Goal: Information Seeking & Learning: Learn about a topic

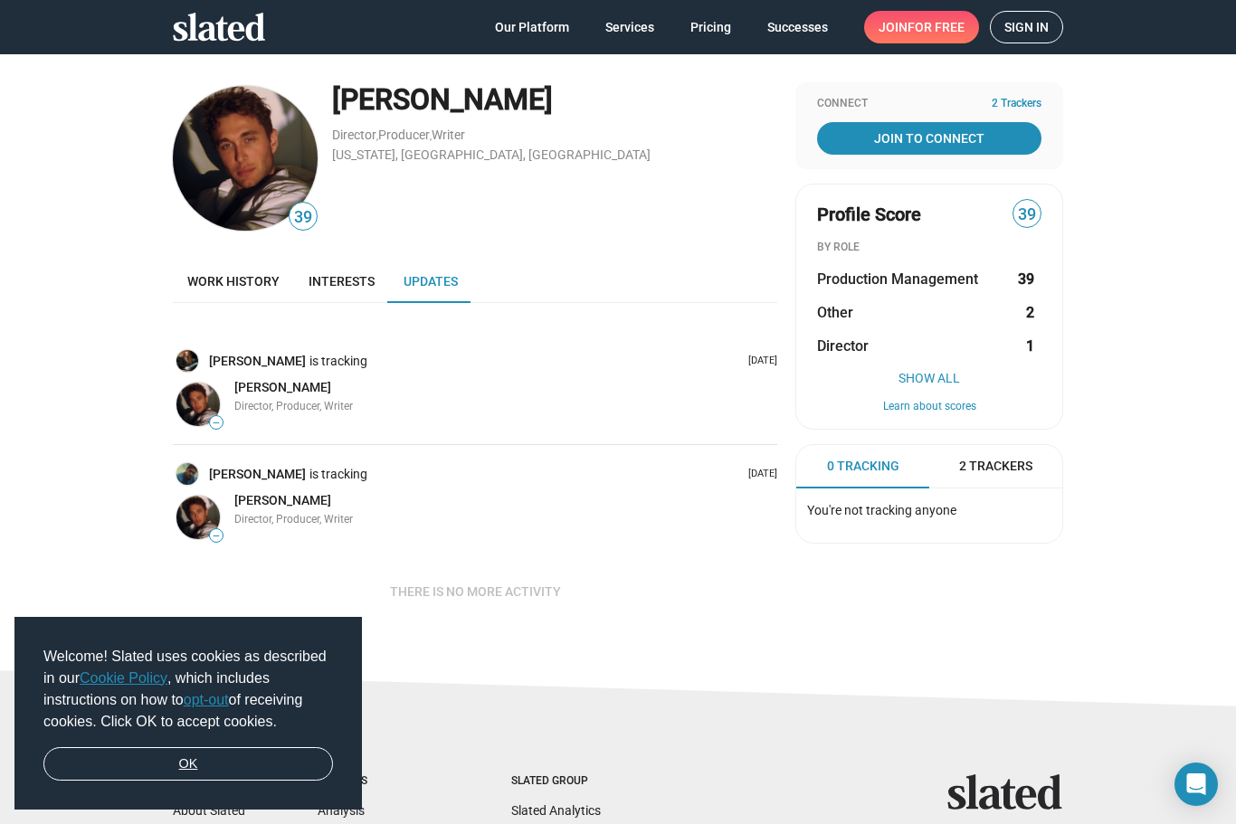
click at [215, 756] on link "OK" at bounding box center [188, 764] width 290 height 34
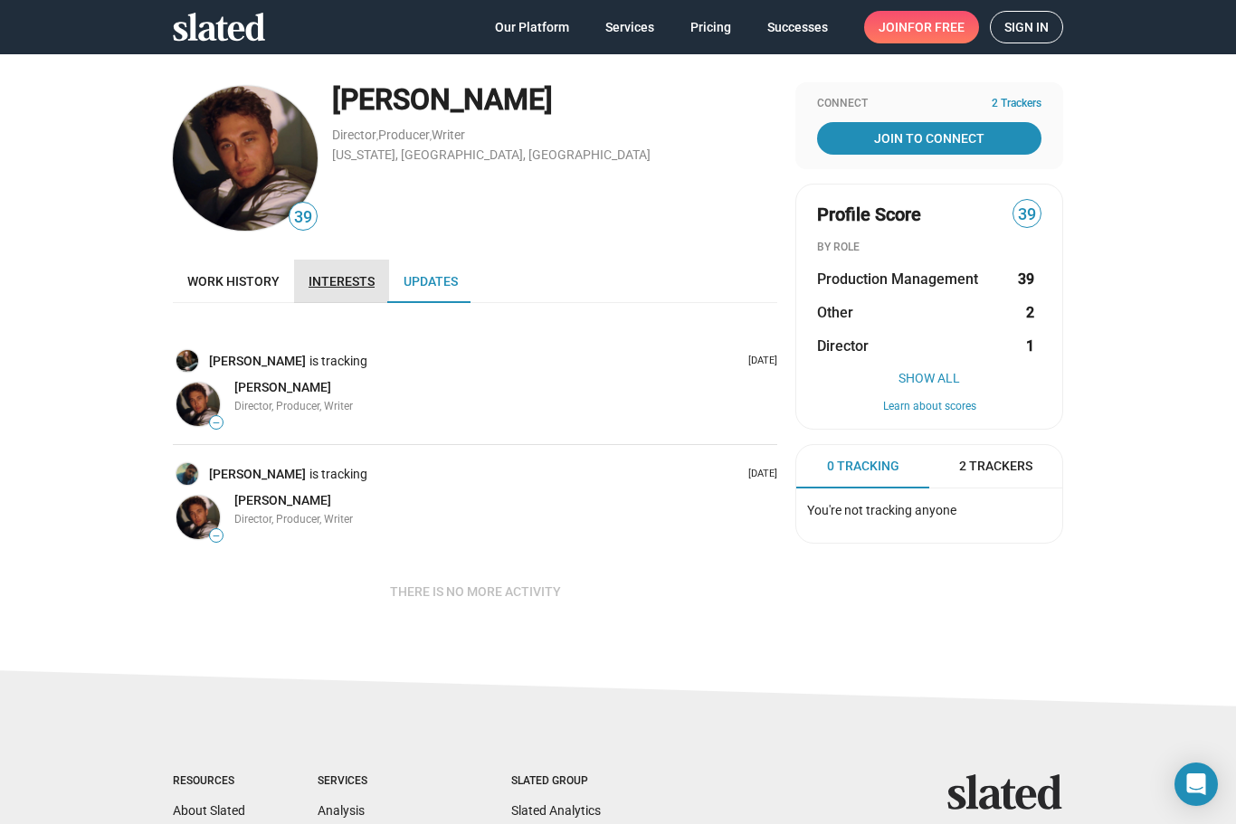
click at [352, 290] on link "Interests" at bounding box center [341, 281] width 95 height 43
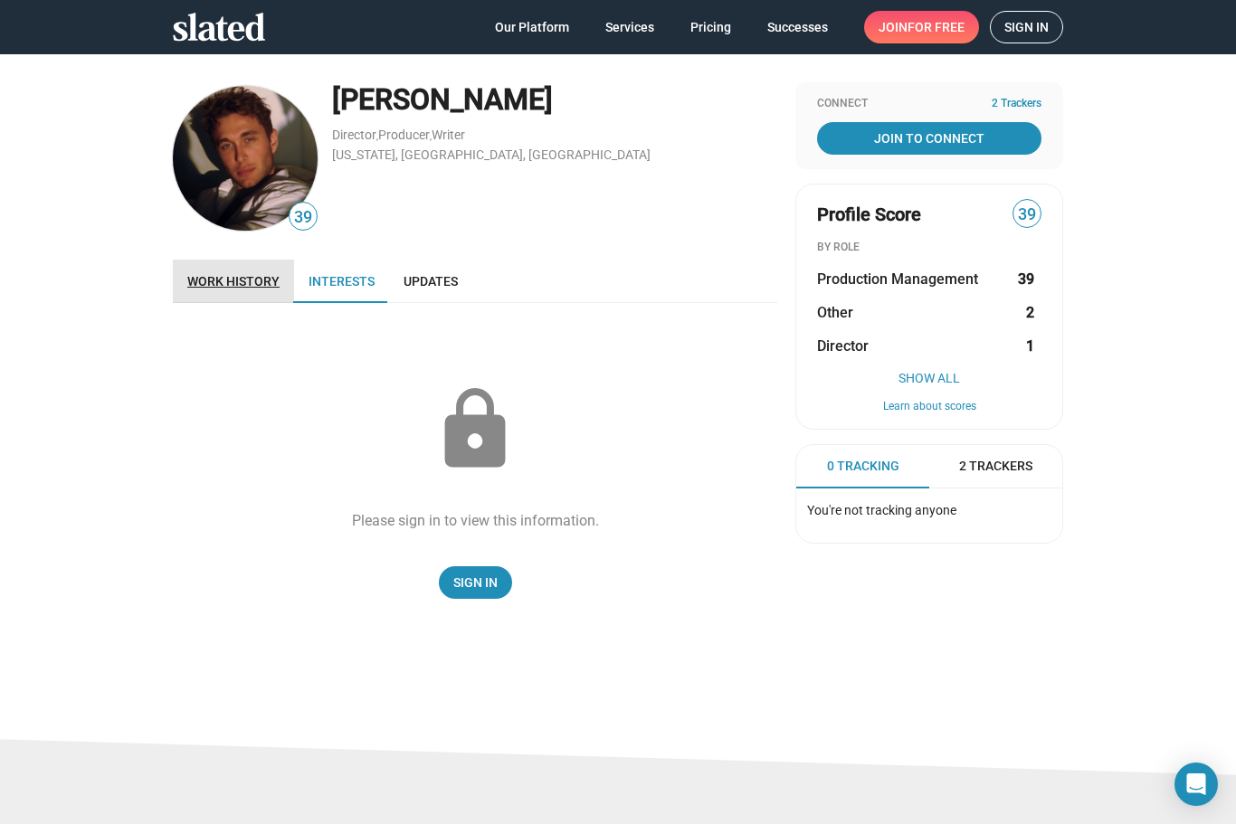
click at [264, 281] on span "Work history" at bounding box center [233, 281] width 92 height 14
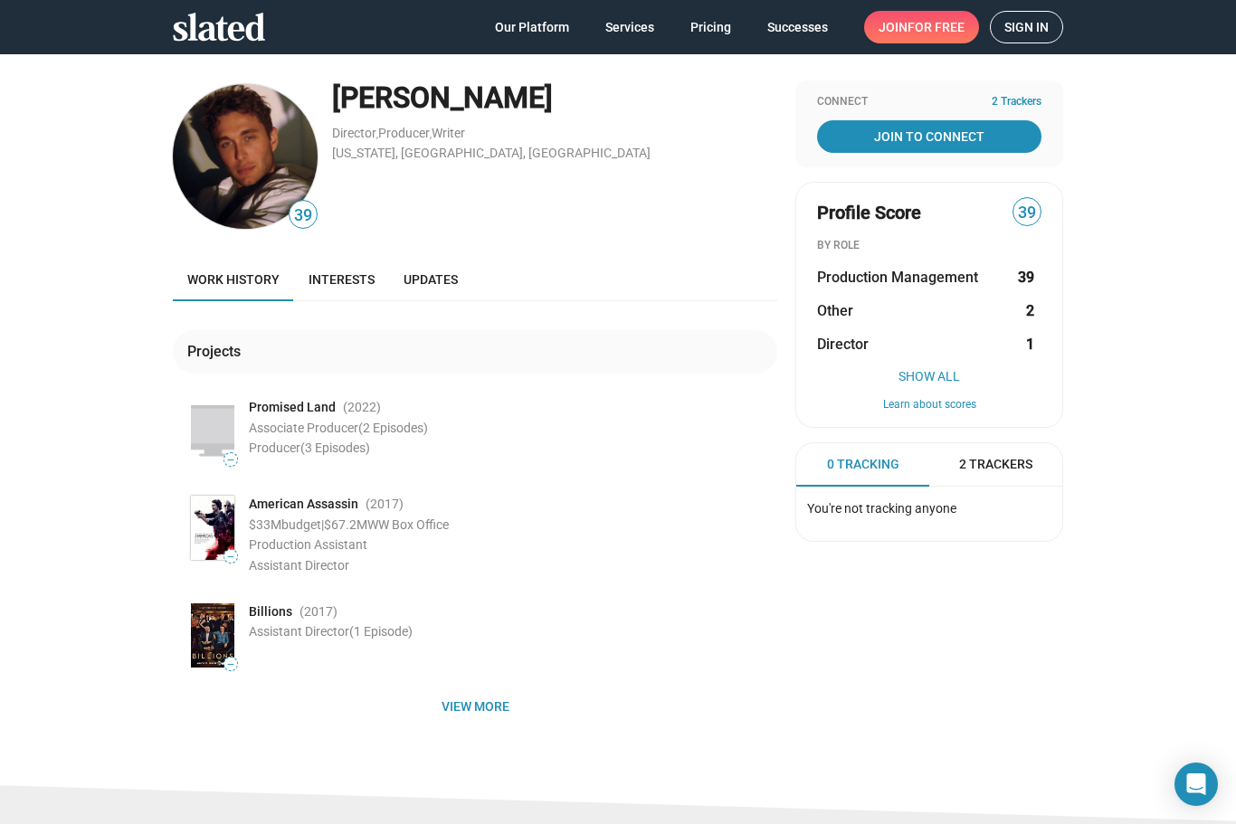
scroll to position [1, 0]
click at [280, 632] on span "Assistant Director (1 Episode)" at bounding box center [331, 632] width 164 height 14
click at [328, 510] on span "American Assassin" at bounding box center [303, 505] width 109 height 17
click at [302, 410] on span "Promised Land" at bounding box center [292, 408] width 87 height 17
click at [229, 433] on img at bounding box center [212, 432] width 43 height 64
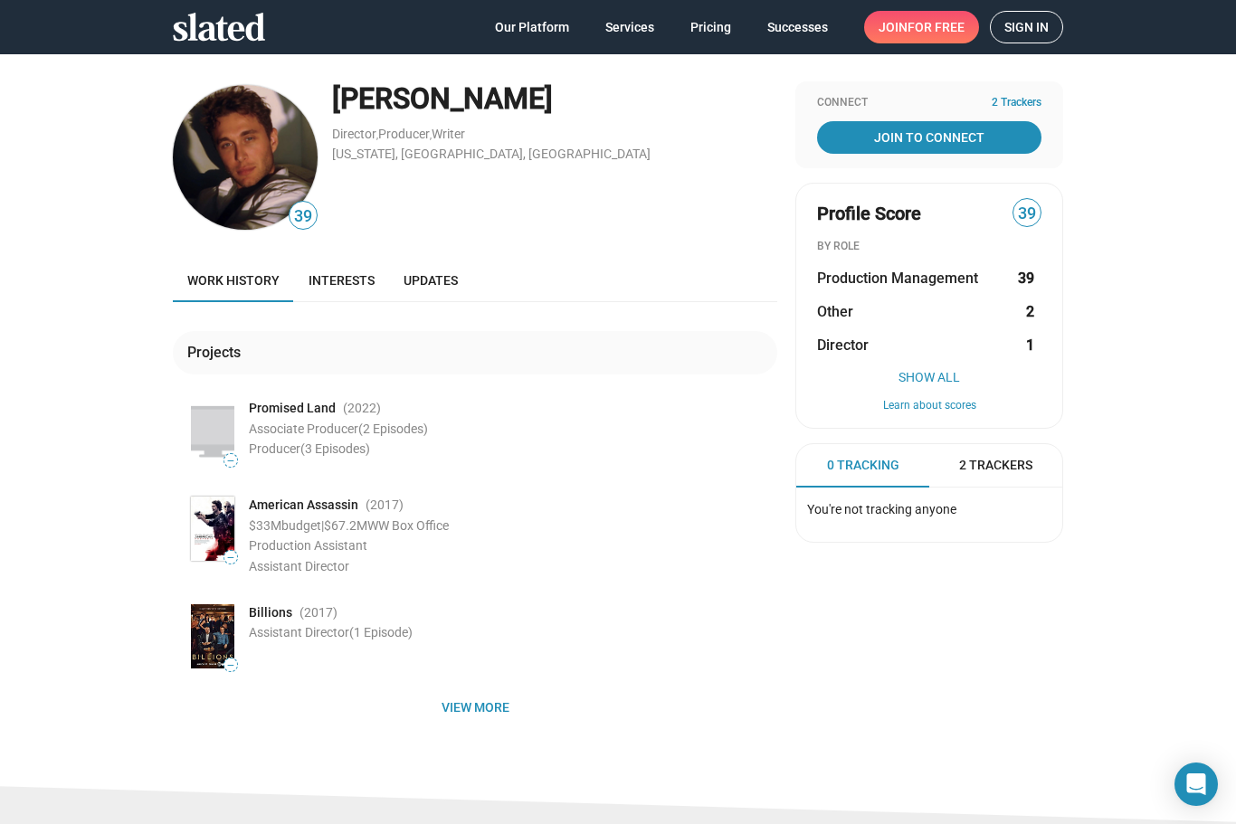
click at [274, 514] on div "American Assassin (2017 ) $33M budget | $67.2M WW Box Office Production Assista…" at bounding box center [513, 533] width 528 height 81
click at [512, 694] on span "View more" at bounding box center [474, 707] width 575 height 33
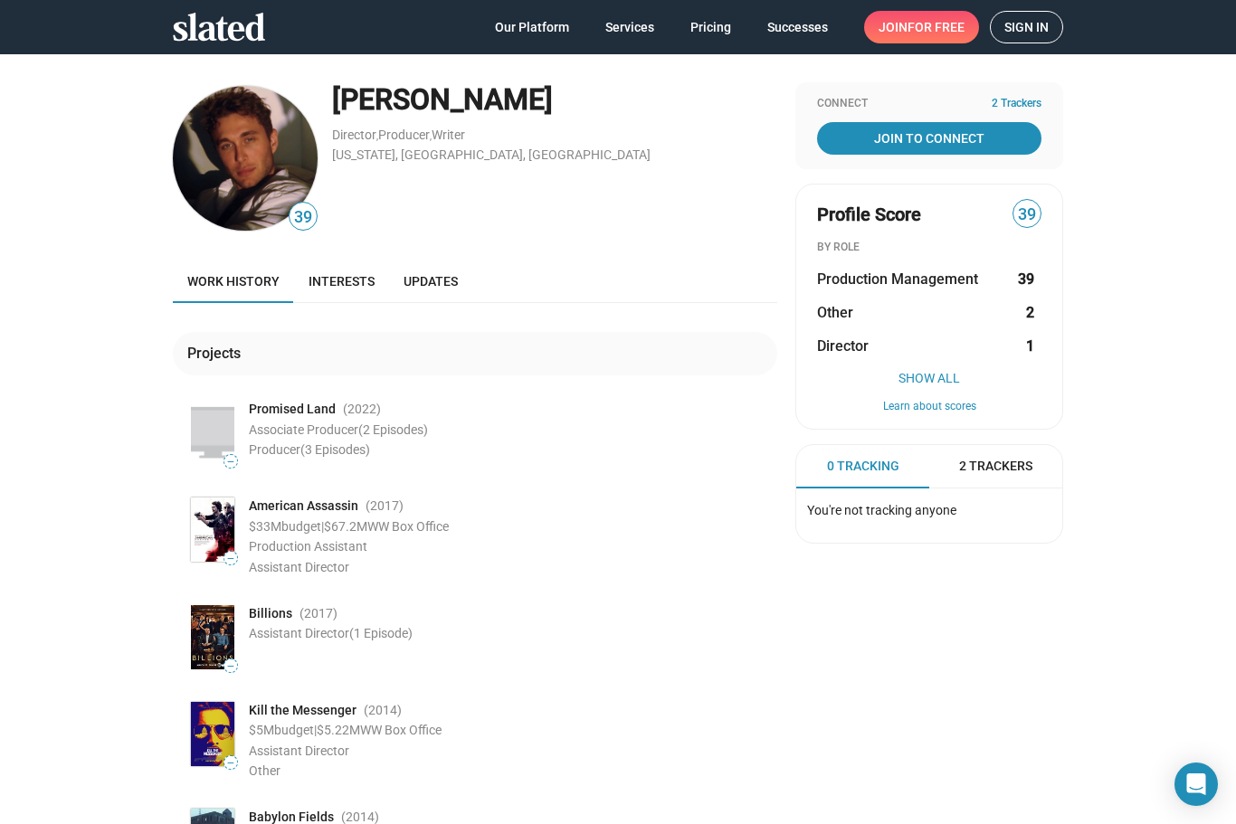
scroll to position [0, 0]
click at [990, 472] on span "2 Trackers" at bounding box center [995, 466] width 73 height 17
